Goal: Task Accomplishment & Management: Complete application form

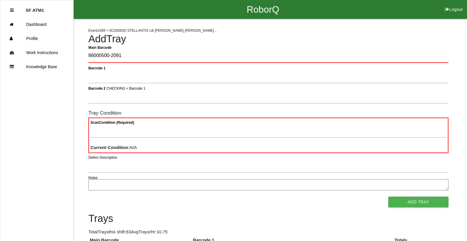
type Barcode "86000500-2091"
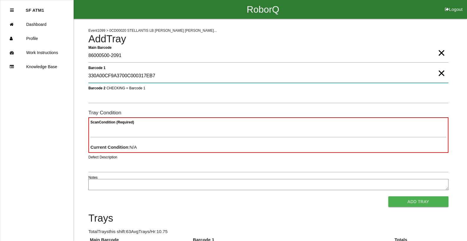
type 1 "330A00CF9A3700C000317EB7"
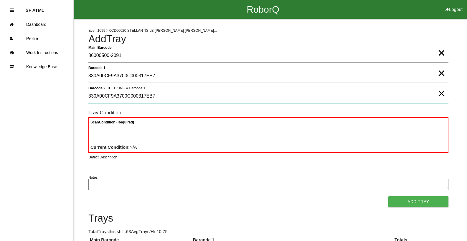
type 2 "330A00CF9A3700C000317EB7"
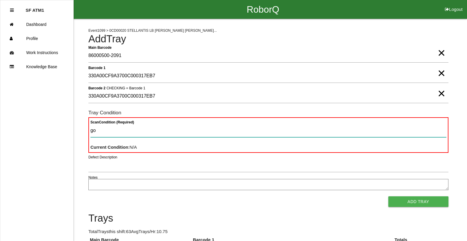
type Condition "goo"
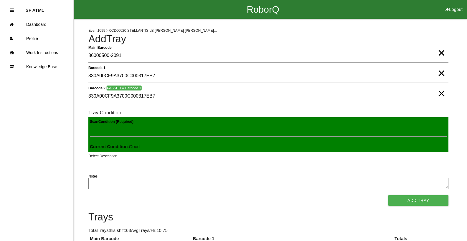
click at [388, 196] on button "Add Tray" at bounding box center [418, 201] width 60 height 11
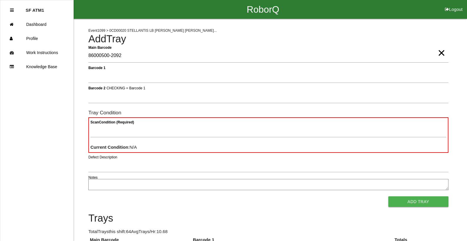
type Barcode "86000500-2092"
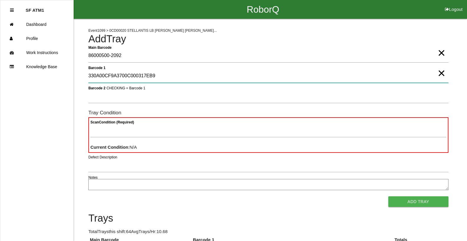
type 1 "330A00CF9A3700C000317EB9"
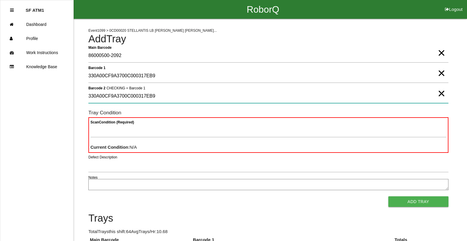
type 2 "330A00CF9A3700C000317EB9"
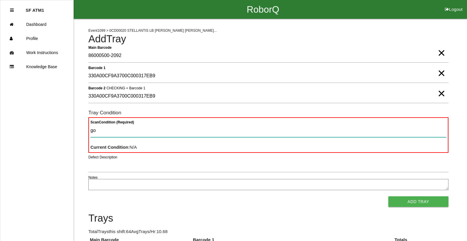
type Condition "goo"
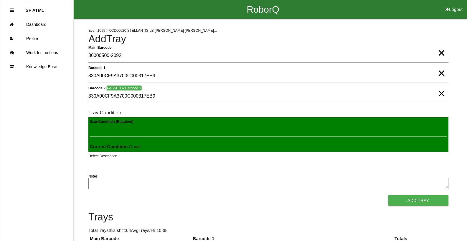
click button "Add Tray" at bounding box center [418, 201] width 60 height 11
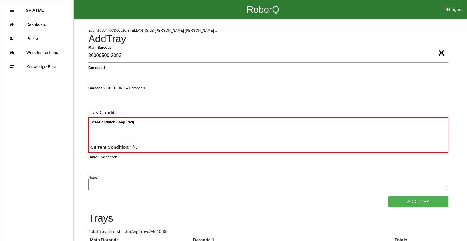
type Barcode "86000500-2093"
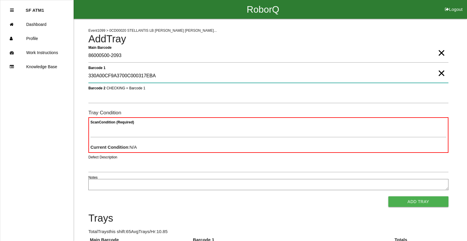
type 1 "330A00CF9A3700C000317EBA"
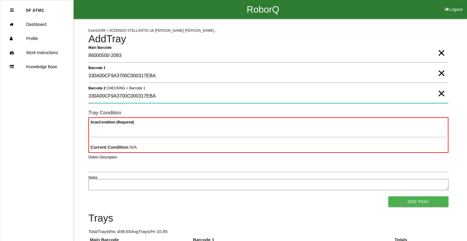
type 2 "330A00CF9A3700C000317EBA"
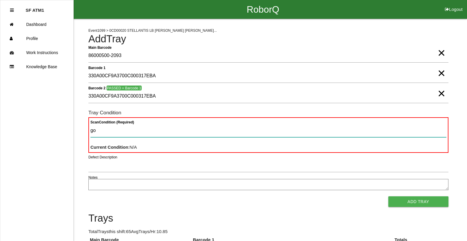
type Condition "goo"
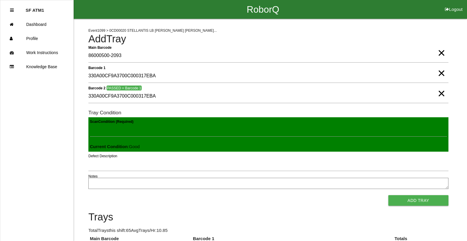
click at [388, 196] on button "Add Tray" at bounding box center [418, 201] width 60 height 11
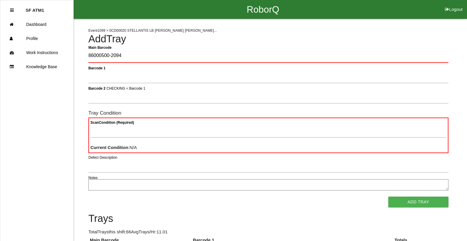
type Barcode "86000500-2094"
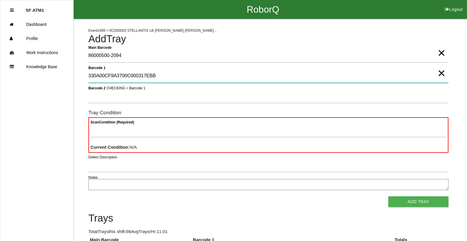
type 1 "330A00CF9A3700C000317EBB"
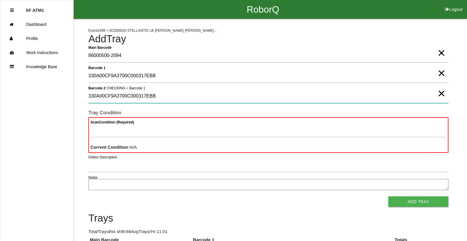
type 2 "330A00CF9A3700C000317EBB"
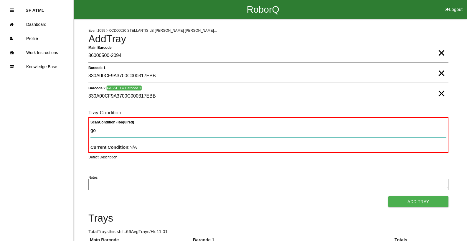
type Condition "goo"
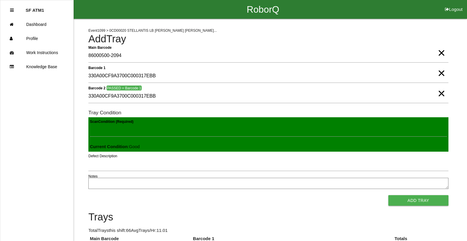
click at [388, 196] on button "Add Tray" at bounding box center [418, 201] width 60 height 11
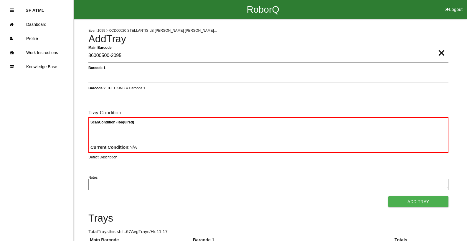
type Barcode "86000500-2095"
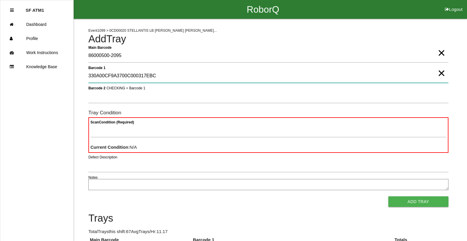
type 1 "330A00CF9A3700C000317EBC"
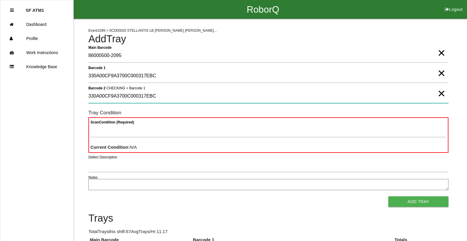
type 2 "330A00CF9A3700C000317EBC"
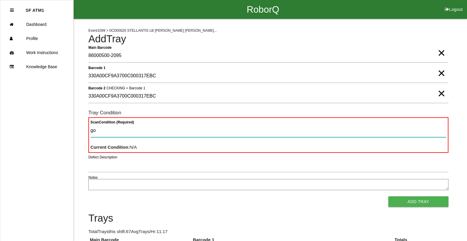
type Condition "goo"
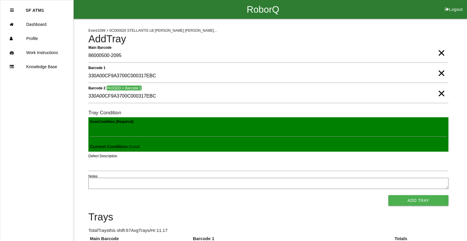
click at [388, 196] on button "Add Tray" at bounding box center [418, 201] width 60 height 11
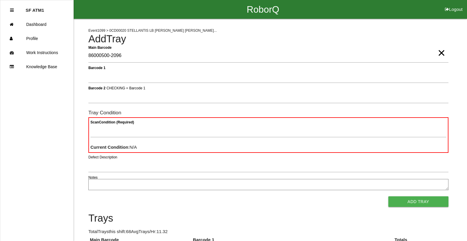
type Barcode "86000500-2096"
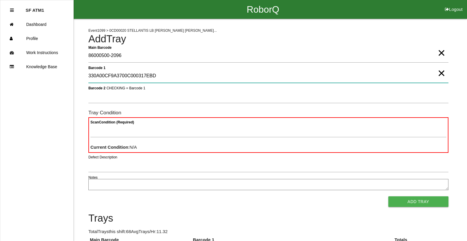
type 1 "330A00CF9A3700C000317EBD"
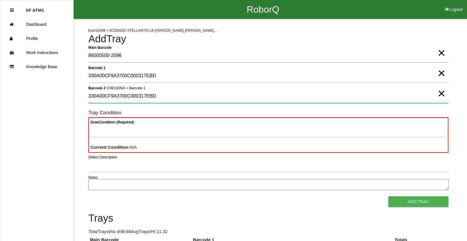
type 2 "330A00CF9A3700C000317EBD"
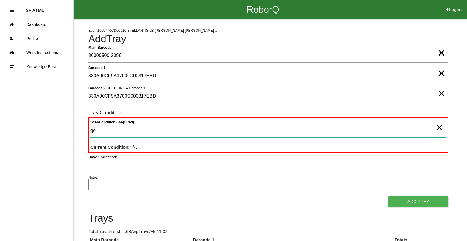
type Condition "goo"
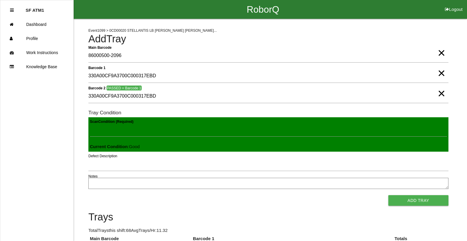
click at [388, 196] on button "Add Tray" at bounding box center [418, 201] width 60 height 11
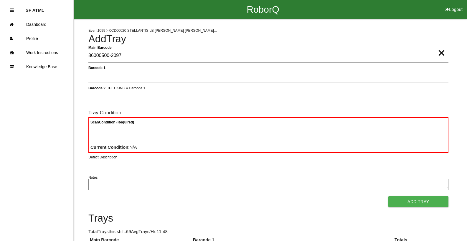
type Barcode "86000500-2097"
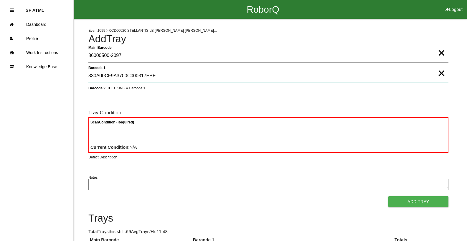
type 1 "330A00CF9A3700C000317EBE"
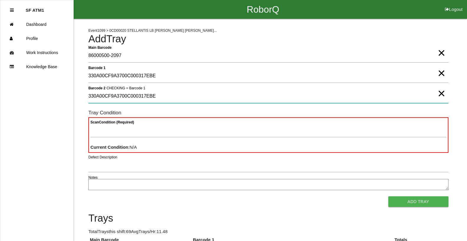
type 2 "330A00CF9A3700C000317EBE"
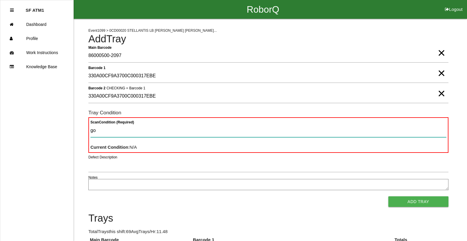
type Condition "goo"
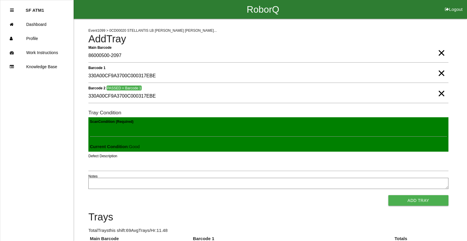
click at [388, 196] on button "Add Tray" at bounding box center [418, 201] width 60 height 11
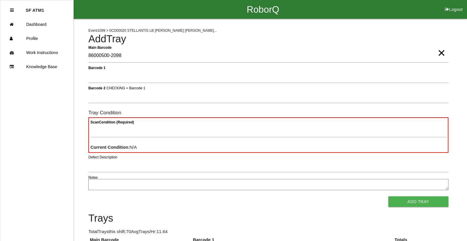
type Barcode "86000500-2098"
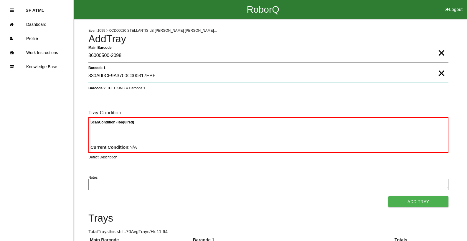
type 1 "330A00CF9A3700C000317EBF"
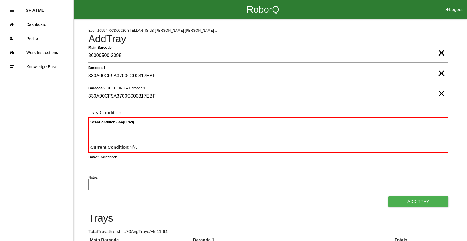
type 2 "330A00CF9A3700C000317EBF"
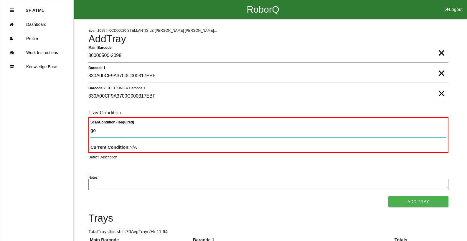
type Condition "goo"
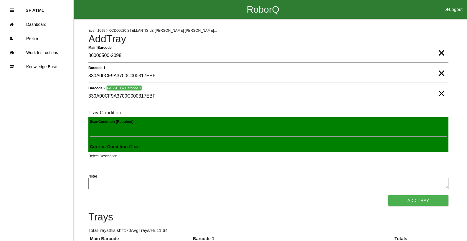
click at [388, 196] on button "Add Tray" at bounding box center [418, 201] width 60 height 11
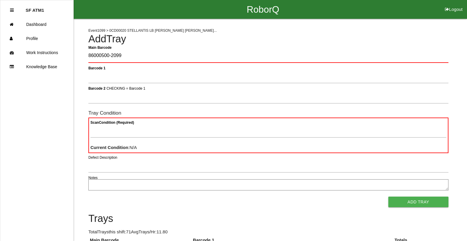
type Barcode "86000500-2099"
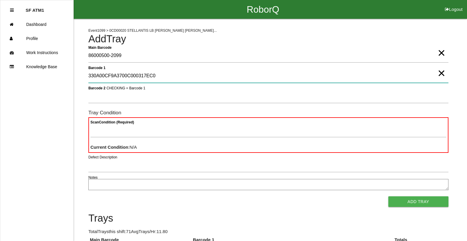
type 1 "330A00CF9A3700C000317EC0"
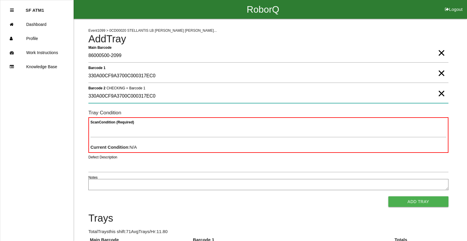
type 2 "330A00CF9A3700C000317EC0"
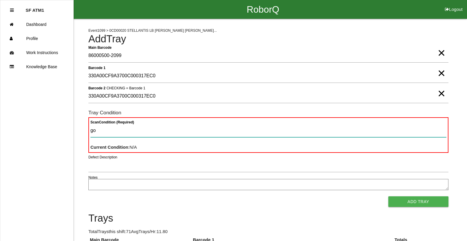
type Condition "goo"
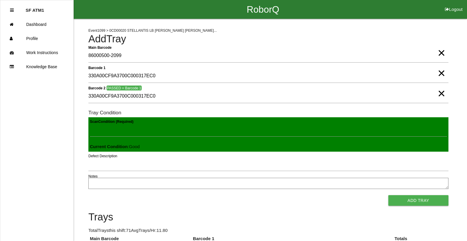
click at [388, 196] on button "Add Tray" at bounding box center [418, 201] width 60 height 11
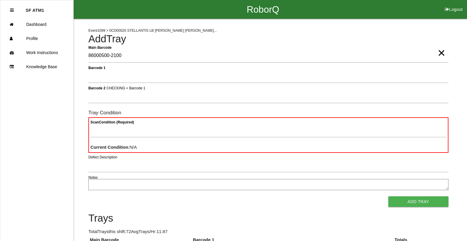
type Barcode "86000500-2100"
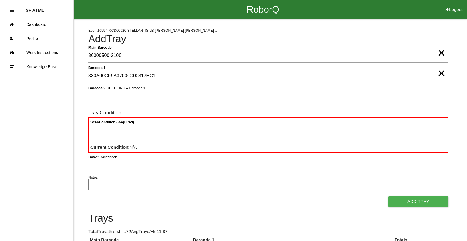
type 1 "330A00CF9A3700C000317EC1"
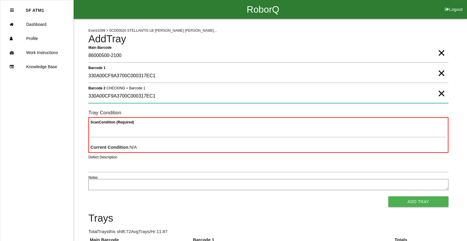
type 2 "330A00CF9A3700C000317EC1"
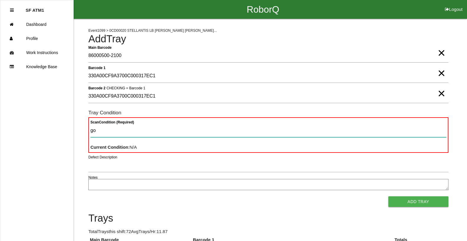
type Condition "goo"
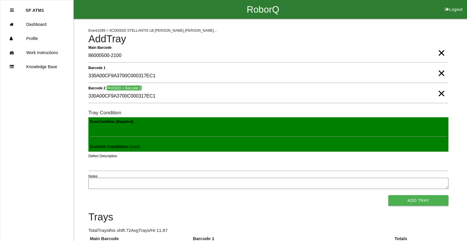
click at [388, 196] on button "Add Tray" at bounding box center [418, 201] width 60 height 11
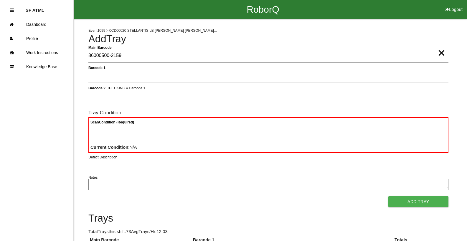
type Barcode "86000500-2159"
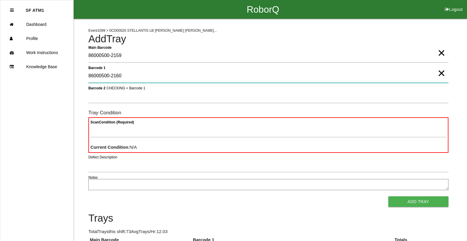
type 1 "86000500-2160"
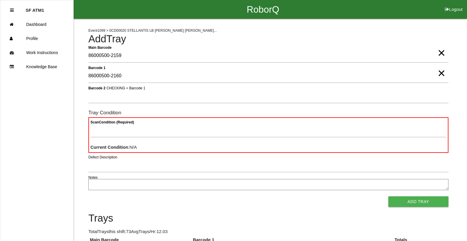
click at [442, 72] on span "×" at bounding box center [441, 68] width 8 height 12
click at [438, 53] on span "×" at bounding box center [441, 47] width 8 height 12
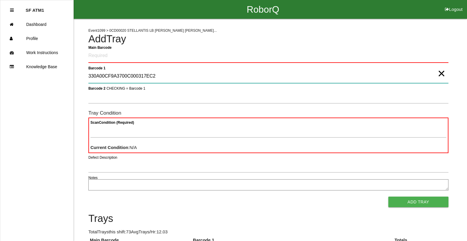
type 1 "330A00CF9A3700C000317EC2"
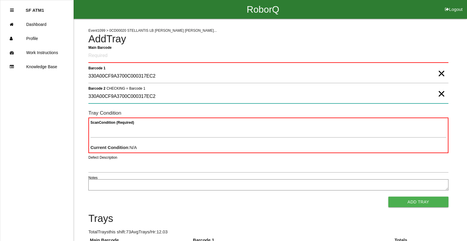
type 2 "330A00CF9A3700C000317EC2"
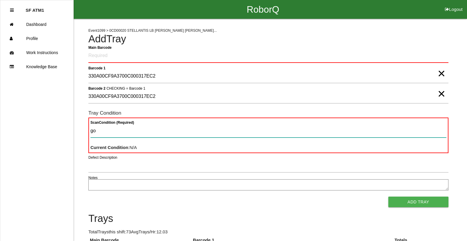
type Condition "goo"
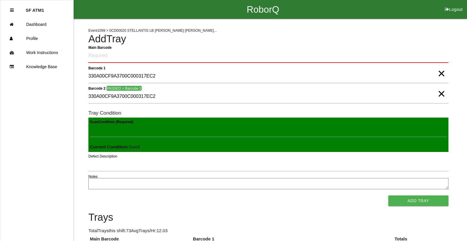
click at [388, 196] on button "Add Tray" at bounding box center [418, 201] width 60 height 11
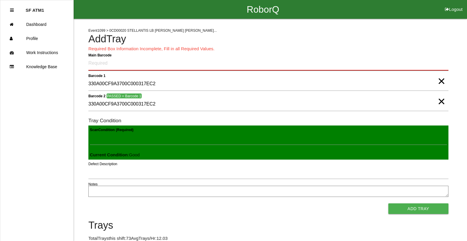
click at [138, 65] on Barcode "Main Barcode" at bounding box center [268, 64] width 360 height 14
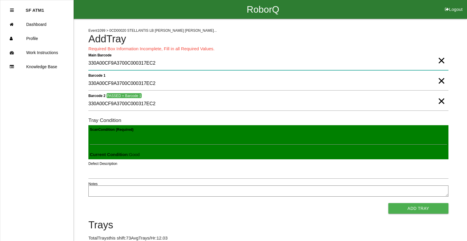
type Barcode "330A00CF9A3700C000317EC2"
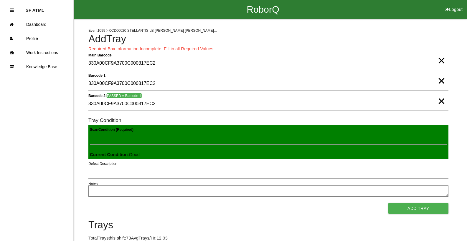
click at [438, 61] on span "×" at bounding box center [441, 55] width 8 height 12
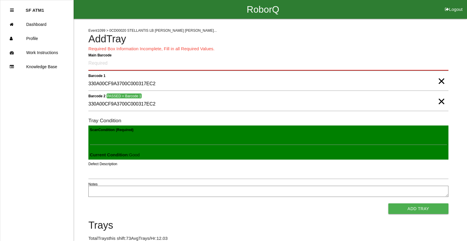
click at [110, 69] on Barcode "Main Barcode" at bounding box center [268, 64] width 360 height 14
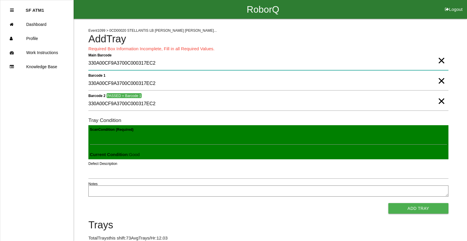
type Barcode "330A00CF9A3700C000317EC2"
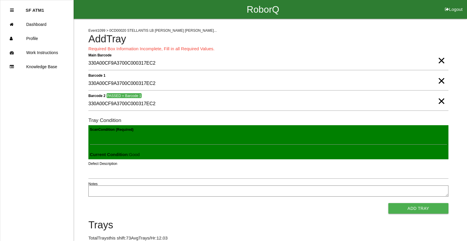
click at [442, 59] on span "×" at bounding box center [441, 55] width 8 height 12
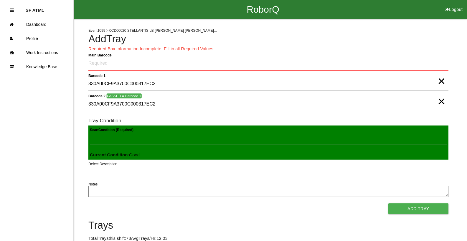
click at [110, 54] on b "Main Barcode" at bounding box center [99, 55] width 23 height 4
click at [110, 57] on Barcode "Main Barcode" at bounding box center [268, 64] width 360 height 14
type Barcode "86000500-2101"
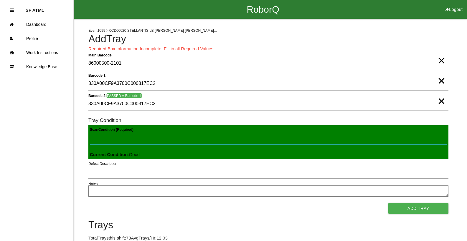
click at [99, 139] on Condition "Scan Condition (Required)" at bounding box center [268, 138] width 357 height 14
type Condition "goo"
click at [388, 203] on button "Add Tray" at bounding box center [418, 208] width 60 height 11
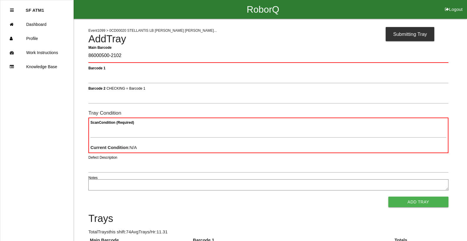
type Barcode "86000500-2102"
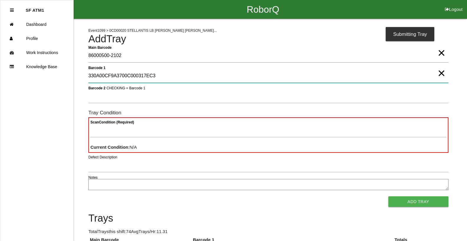
type 1 "330A00CF9A3700C000317EC3"
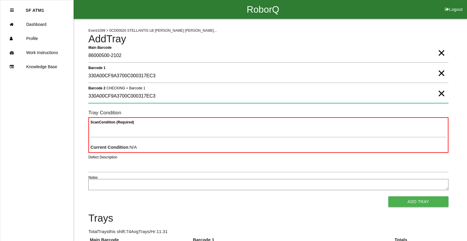
type 2 "330A00CF9A3700C000317EC3"
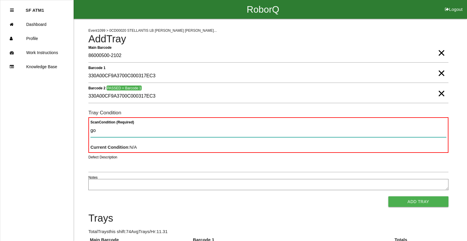
type Condition "goo"
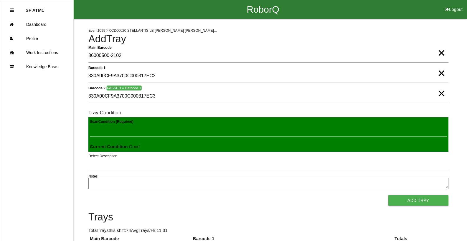
click button "Add Tray" at bounding box center [418, 201] width 60 height 11
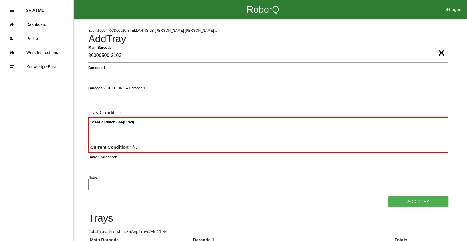
type Barcode "86000500-2103"
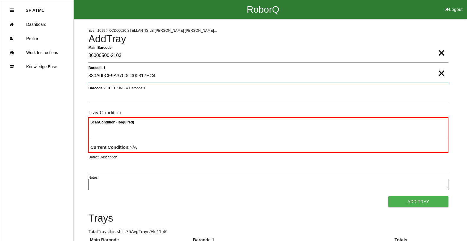
type 1 "330A00CF9A3700C000317EC4"
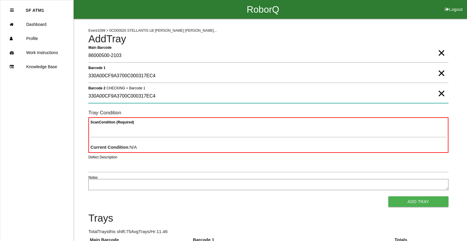
type 2 "330A00CF9A3700C000317EC4"
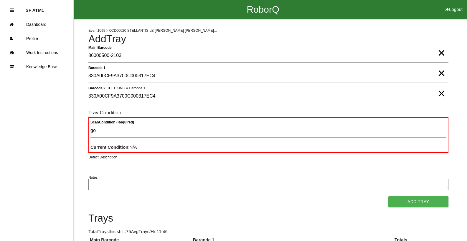
type Condition "goo"
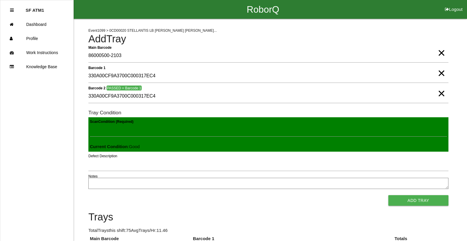
click at [388, 196] on button "Add Tray" at bounding box center [418, 201] width 60 height 11
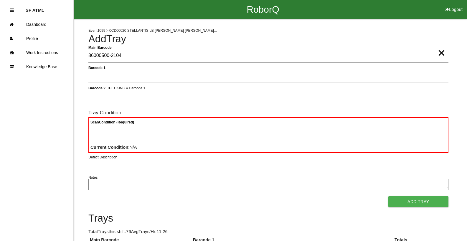
type Barcode "86000500-2104"
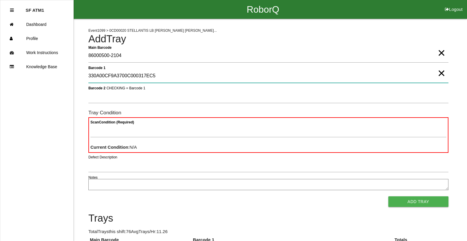
type 1 "330A00CF9A3700C000317EC5"
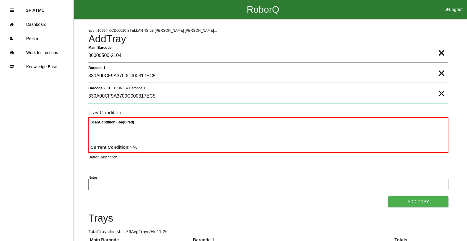
type 2 "330A00CF9A3700C000317EC5"
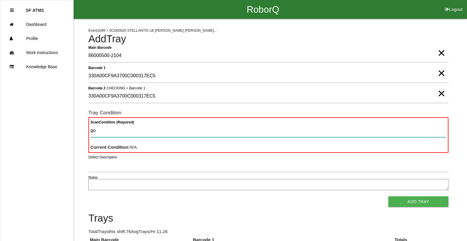
type Condition "goo"
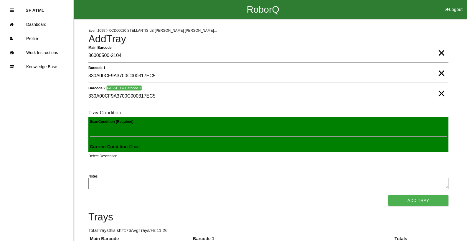
click at [388, 196] on button "Add Tray" at bounding box center [418, 201] width 60 height 11
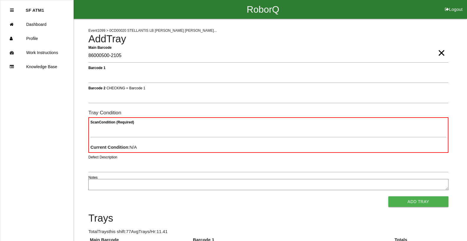
type Barcode "86000500-2105"
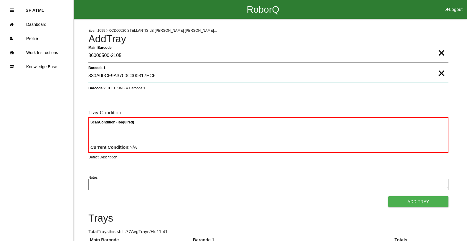
type 1 "330A00CF9A3700C000317EC6"
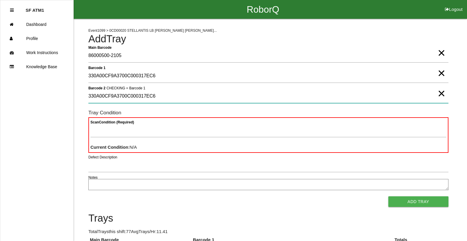
type 2 "330A00CF9A3700C000317EC6"
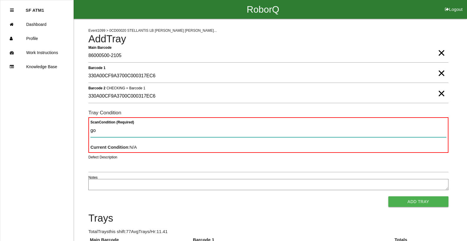
type Condition "goo"
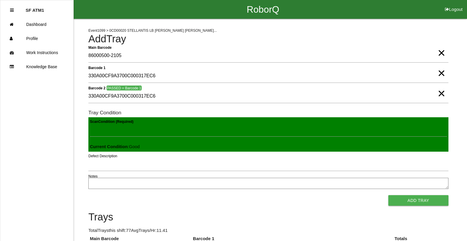
click at [388, 196] on button "Add Tray" at bounding box center [418, 201] width 60 height 11
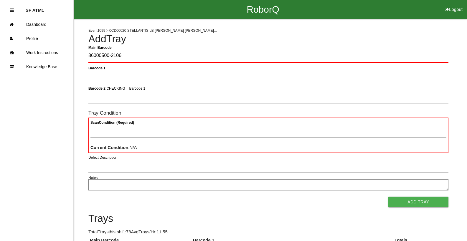
type Barcode "86000500-2106"
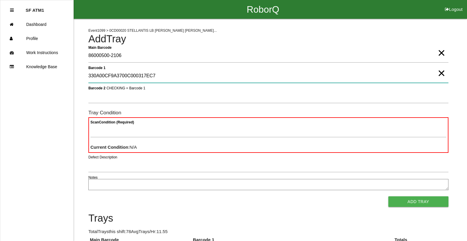
type 1 "330A00CF9A3700C000317EC7"
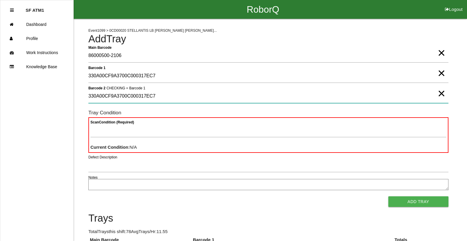
type 2 "330A00CF9A3700C000317EC7"
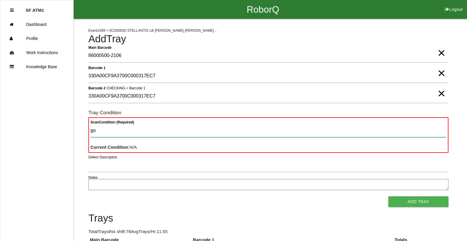
type Condition "goo"
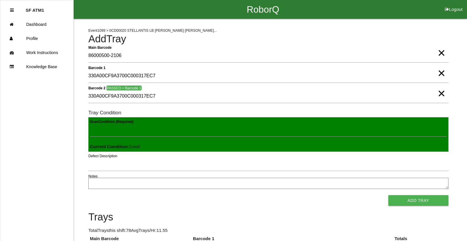
click at [388, 196] on button "Add Tray" at bounding box center [418, 201] width 60 height 11
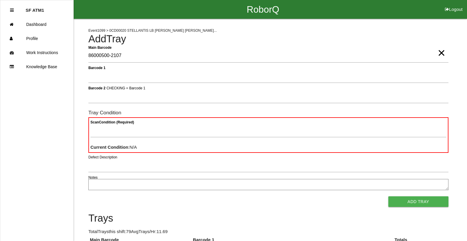
type Barcode "86000500-2107"
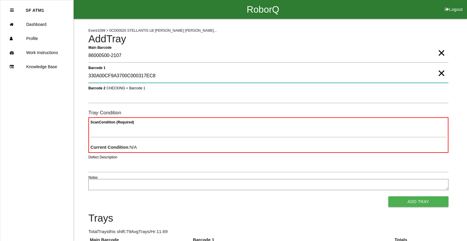
type 1 "330A00CF9A3700C000317EC8"
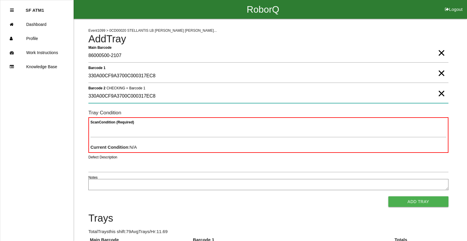
type 2 "330A00CF9A3700C000317EC8"
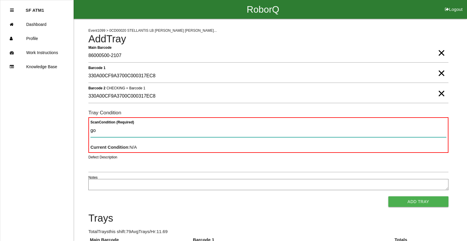
type Condition "goo"
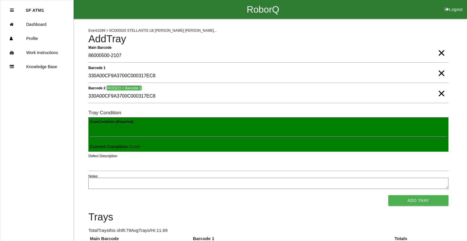
click button "Add Tray" at bounding box center [418, 201] width 60 height 11
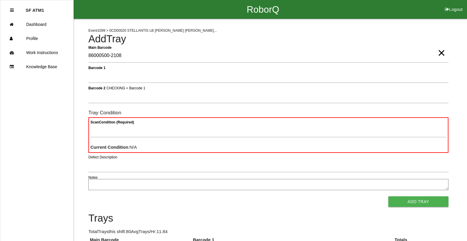
type Barcode "86000500-2108"
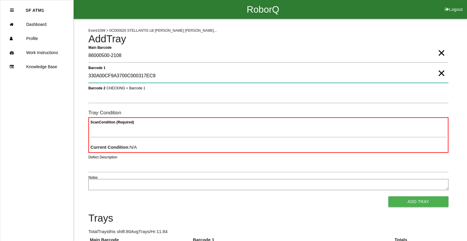
type 1 "330A00CF9A3700C000317EC9"
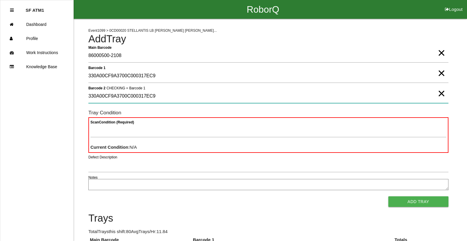
type 2 "330A00CF9A3700C000317EC9"
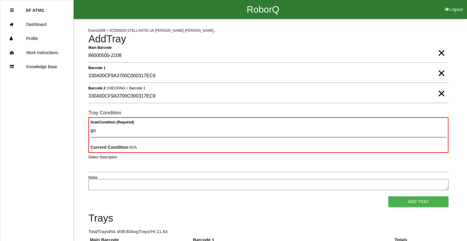
type Condition "goo"
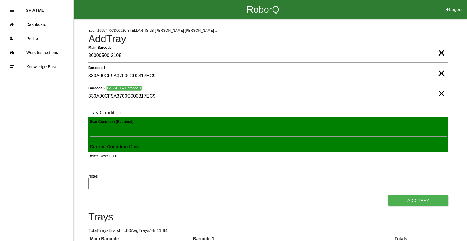
click at [388, 196] on button "Add Tray" at bounding box center [418, 201] width 60 height 11
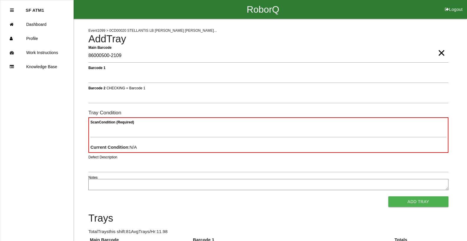
type Barcode "86000500-2109"
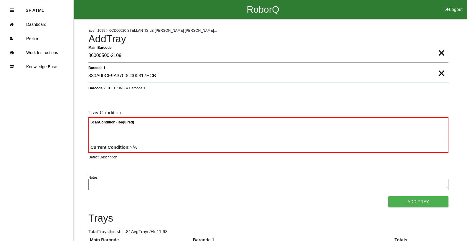
type 1 "330A00CF9A3700C000317ECB"
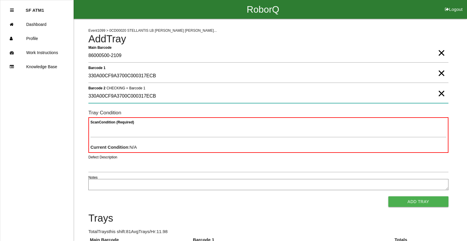
type 2 "330A00CF9A3700C000317ECB"
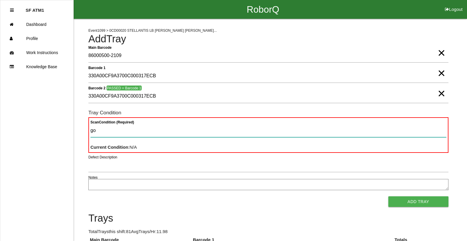
type Condition "goo"
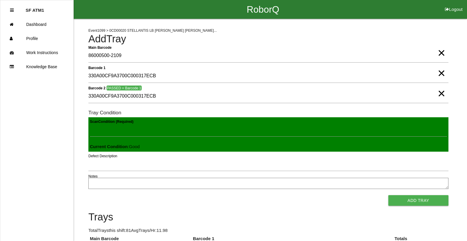
click button "Add Tray" at bounding box center [418, 201] width 60 height 11
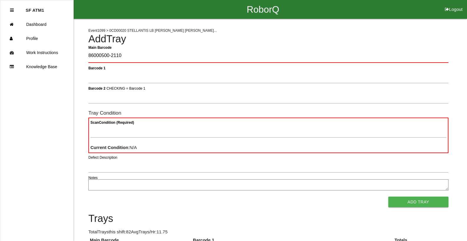
type Barcode "86000500-2110"
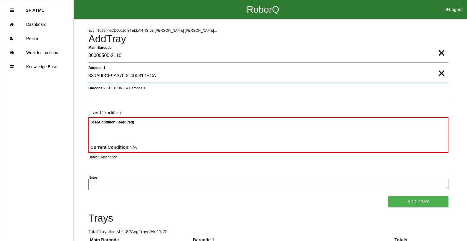
type 1 "330A00CF9A3700C000317ECA"
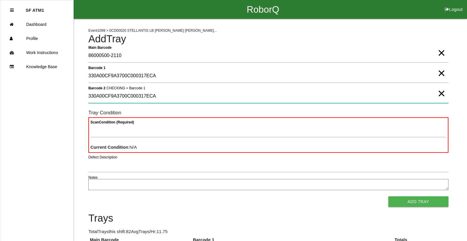
type 2 "330A00CF9A3700C000317ECA"
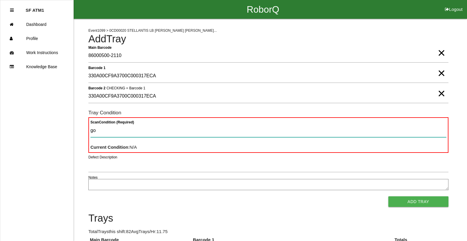
type Condition "goo"
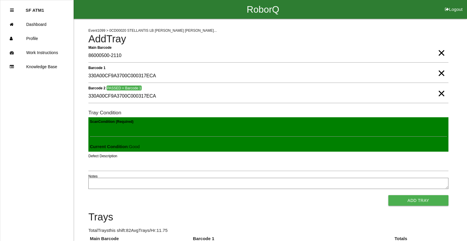
click at [388, 196] on button "Add Tray" at bounding box center [418, 201] width 60 height 11
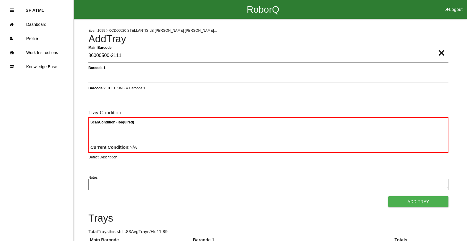
type Barcode "86000500-2111"
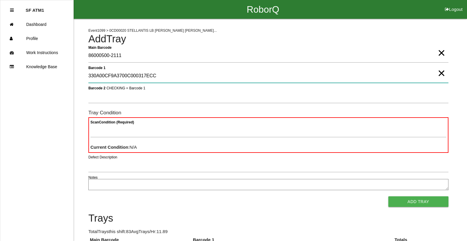
type 1 "330A00CF9A3700C000317ECC"
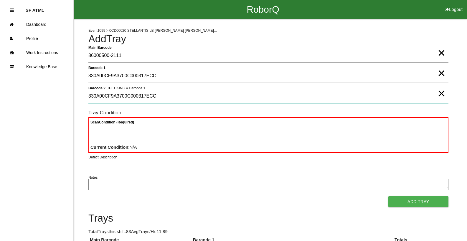
type 2 "330A00CF9A3700C000317ECC"
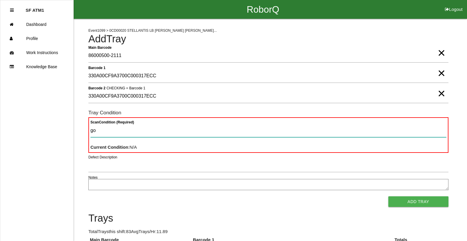
type Condition "goo"
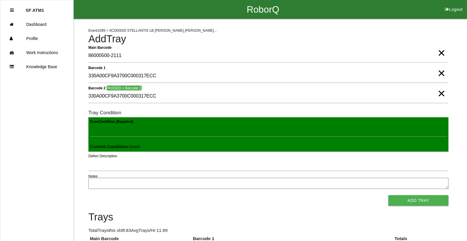
click at [388, 196] on button "Add Tray" at bounding box center [418, 201] width 60 height 11
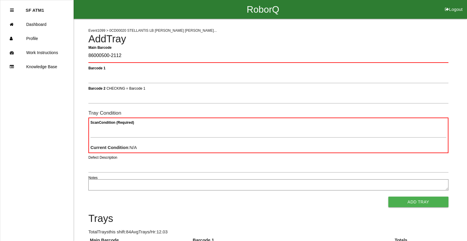
type Barcode "86000500-2112"
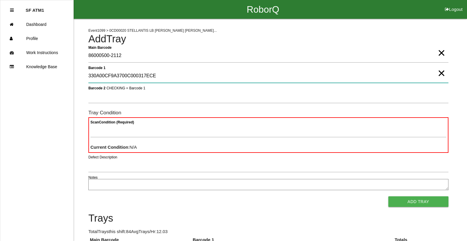
type 1 "330A00CF9A3700C000317ECE"
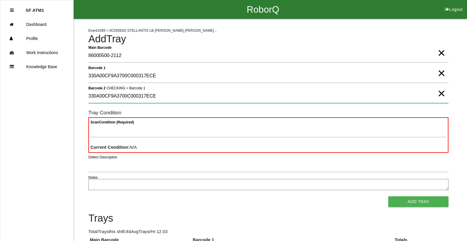
type 2 "330A00CF9A3700C000317ECE"
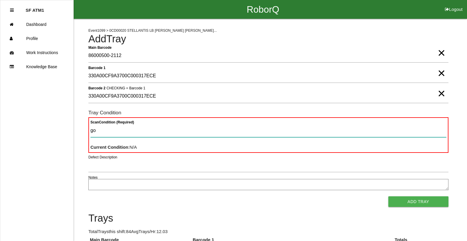
type Condition "goo"
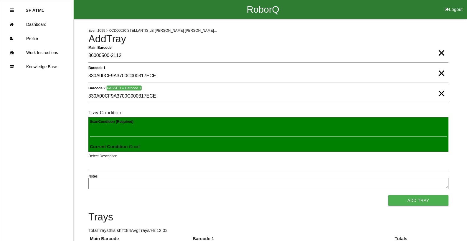
click at [388, 196] on button "Add Tray" at bounding box center [418, 201] width 60 height 11
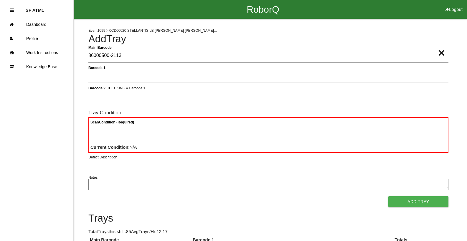
type Barcode "86000500-2113"
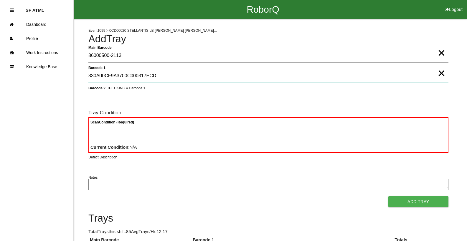
type 1 "330A00CF9A3700C000317ECD"
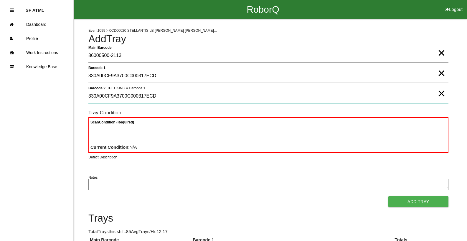
type 2 "330A00CF9A3700C000317ECD"
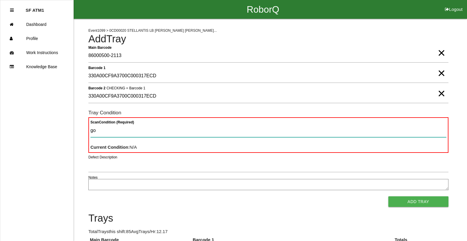
type Condition "goo"
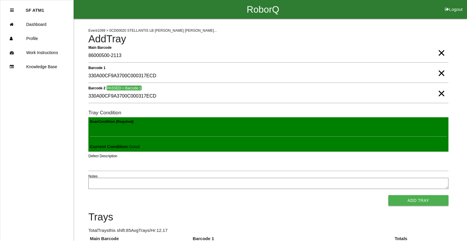
click at [388, 196] on button "Add Tray" at bounding box center [418, 201] width 60 height 11
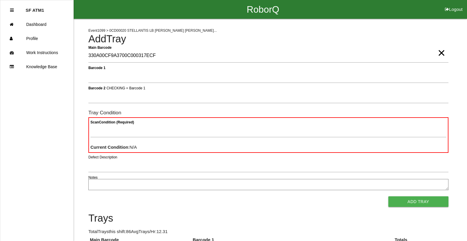
type Barcode "330A00CF9A3700C000317ECF"
click at [438, 53] on span "×" at bounding box center [441, 47] width 8 height 12
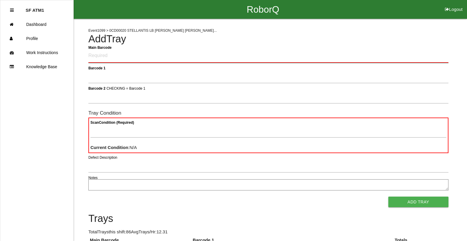
click at [438, 55] on Barcode "Main Barcode" at bounding box center [268, 56] width 360 height 14
type Barcode "86000500-2114"
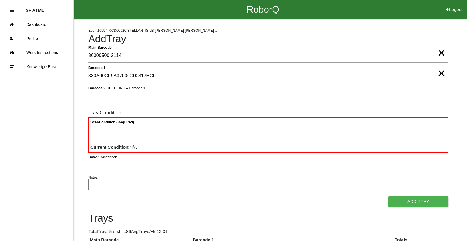
type 1 "330A00CF9A3700C000317ECF"
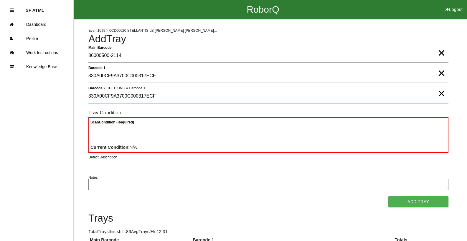
type 2 "330A00CF9A3700C000317ECF"
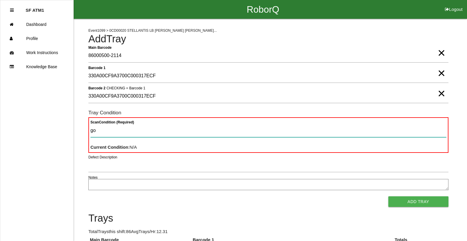
type Condition "goo"
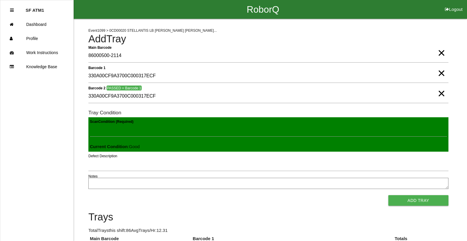
click button "Add Tray" at bounding box center [418, 201] width 60 height 11
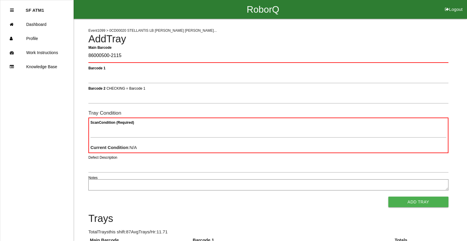
type Barcode "86000500-2115"
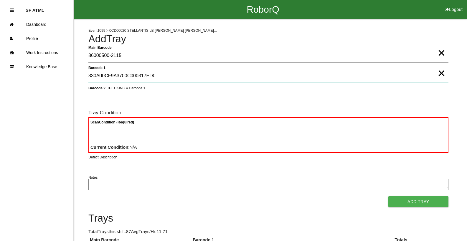
type 1 "330A00CF9A3700C000317ED0"
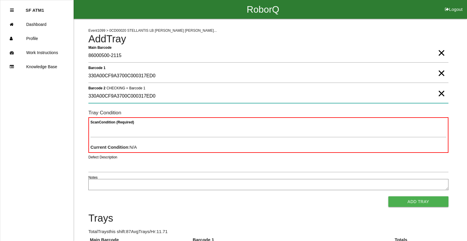
type 2 "330A00CF9A3700C000317ED0"
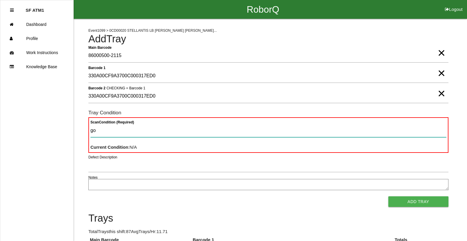
type Condition "goo"
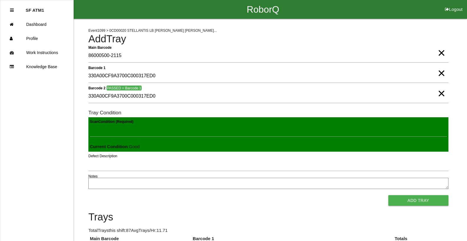
click at [388, 196] on button "Add Tray" at bounding box center [418, 201] width 60 height 11
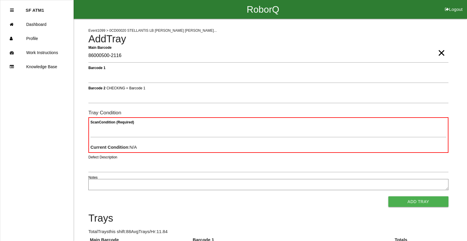
type Barcode "86000500-2116"
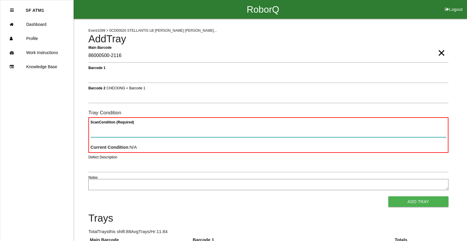
click at [136, 132] on Condition "Scan Condition (Required)" at bounding box center [268, 131] width 356 height 14
type Condition "ba"
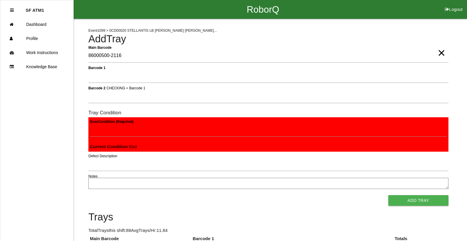
click at [388, 196] on button "Add Tray" at bounding box center [418, 201] width 60 height 11
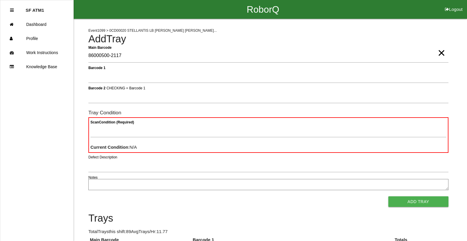
type Barcode "86000500-2117"
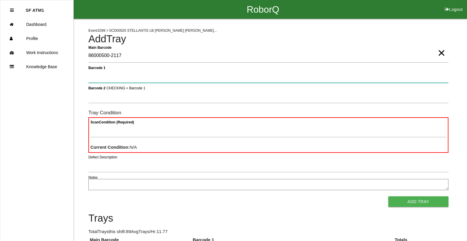
click at [388, 197] on button "Add Tray" at bounding box center [418, 202] width 60 height 11
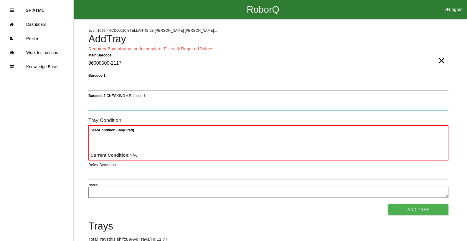
click at [388, 205] on button "Add Tray" at bounding box center [418, 210] width 60 height 11
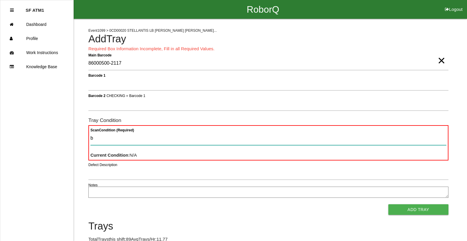
type Condition "ba"
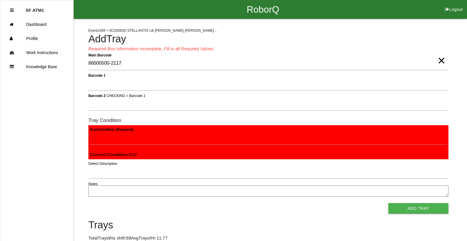
click at [388, 203] on button "Add Tray" at bounding box center [418, 208] width 60 height 11
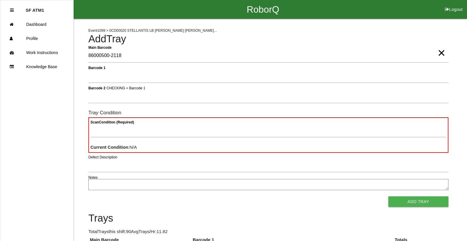
type Barcode "86000500-2118"
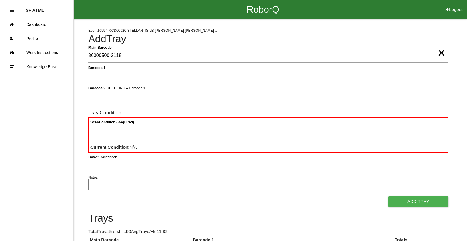
click at [388, 197] on button "Add Tray" at bounding box center [418, 202] width 60 height 11
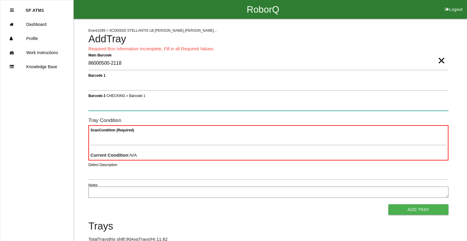
click at [388, 205] on button "Add Tray" at bounding box center [418, 210] width 60 height 11
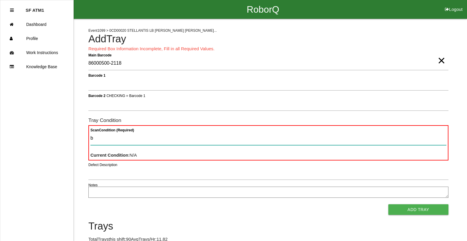
type Condition "ba"
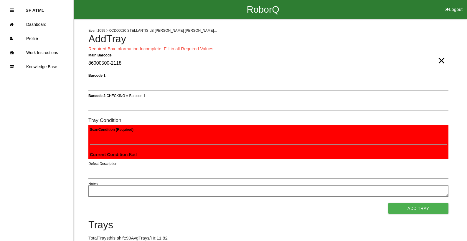
click at [388, 203] on button "Add Tray" at bounding box center [418, 208] width 60 height 11
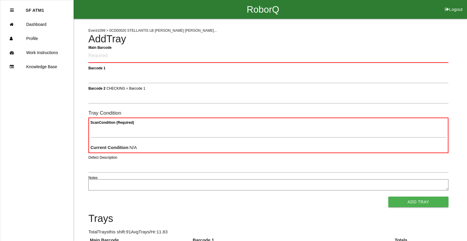
click at [96, 57] on Barcode "Main Barcode" at bounding box center [268, 56] width 360 height 14
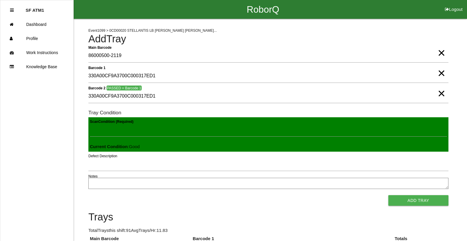
click at [388, 196] on button "Add Tray" at bounding box center [418, 201] width 60 height 11
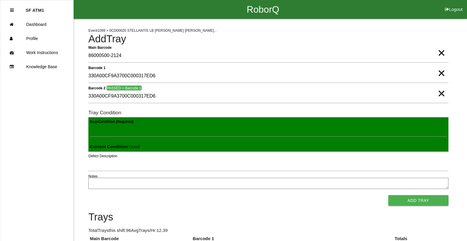
click at [388, 196] on button "Add Tray" at bounding box center [418, 201] width 60 height 11
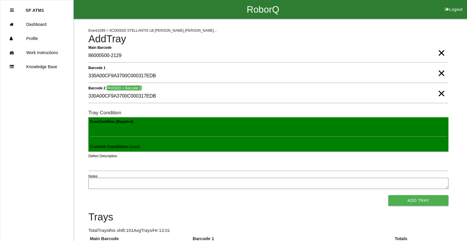
click at [388, 196] on button "Add Tray" at bounding box center [418, 201] width 60 height 11
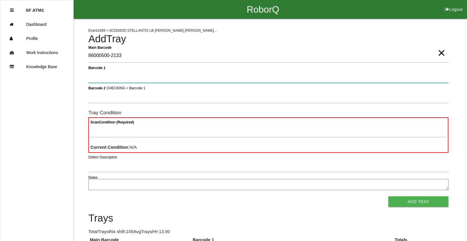
click at [388, 197] on button "Add Tray" at bounding box center [418, 202] width 60 height 11
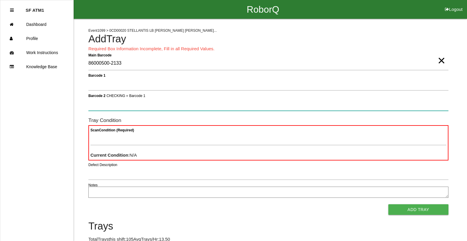
click at [388, 205] on button "Add Tray" at bounding box center [418, 210] width 60 height 11
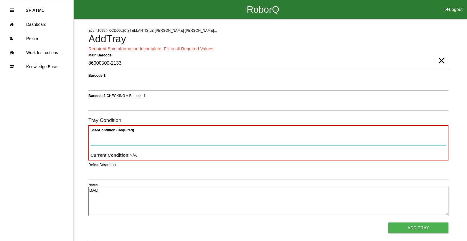
click at [98, 141] on Condition "Scan Condition (Required)" at bounding box center [268, 139] width 356 height 14
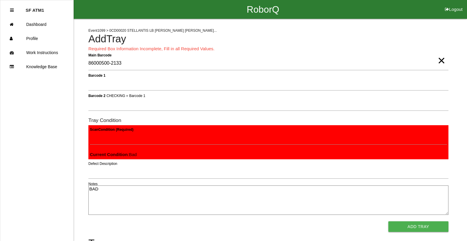
click at [388, 222] on button "Add Tray" at bounding box center [418, 227] width 60 height 11
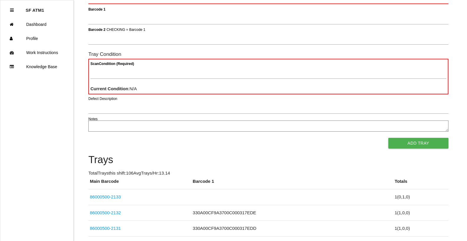
scroll to position [88, 0]
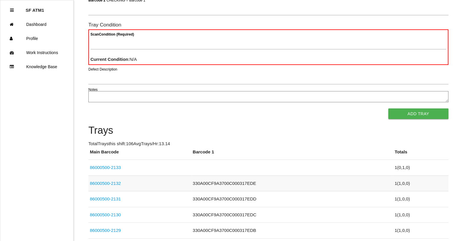
click at [100, 189] on td "86000500-2132" at bounding box center [139, 184] width 103 height 16
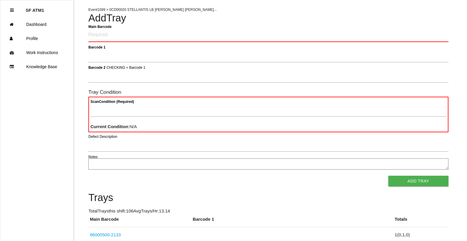
scroll to position [0, 0]
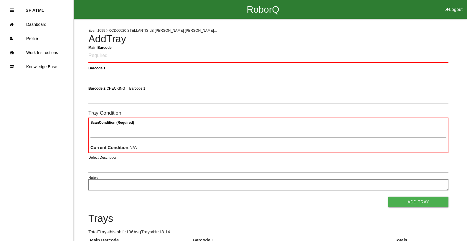
click at [311, 44] on h4 "Add Tray" at bounding box center [268, 39] width 360 height 11
drag, startPoint x: 312, startPoint y: 49, endPoint x: 307, endPoint y: 56, distance: 8.7
click at [312, 52] on Barcode "Main Barcode" at bounding box center [268, 56] width 360 height 14
click at [307, 56] on Barcode "Main Barcode" at bounding box center [268, 56] width 360 height 14
